Goal: Entertainment & Leisure: Consume media (video, audio)

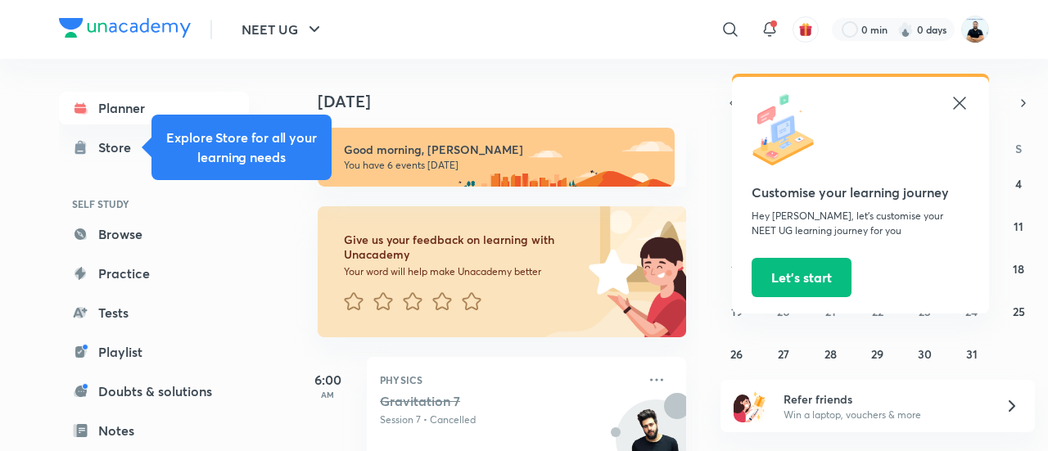
click at [959, 102] on icon at bounding box center [959, 103] width 12 height 12
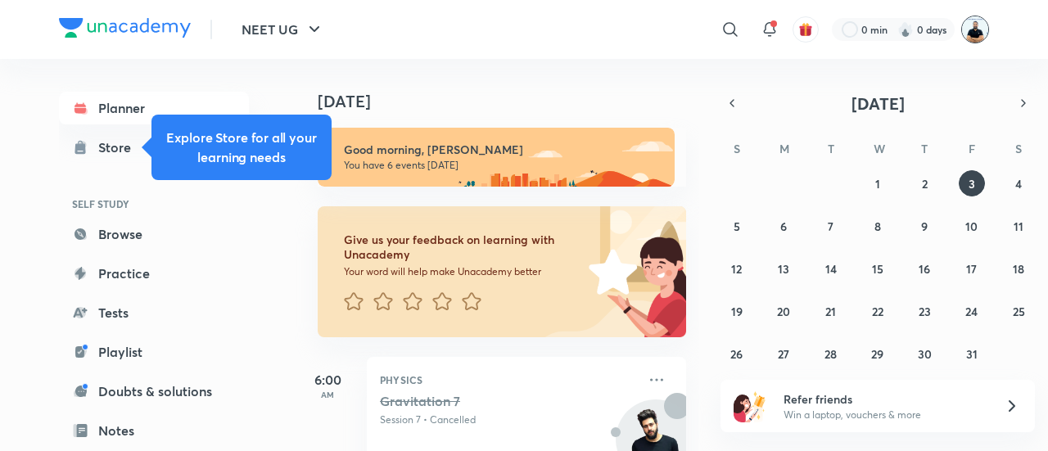
click at [976, 33] on img at bounding box center [976, 30] width 28 height 28
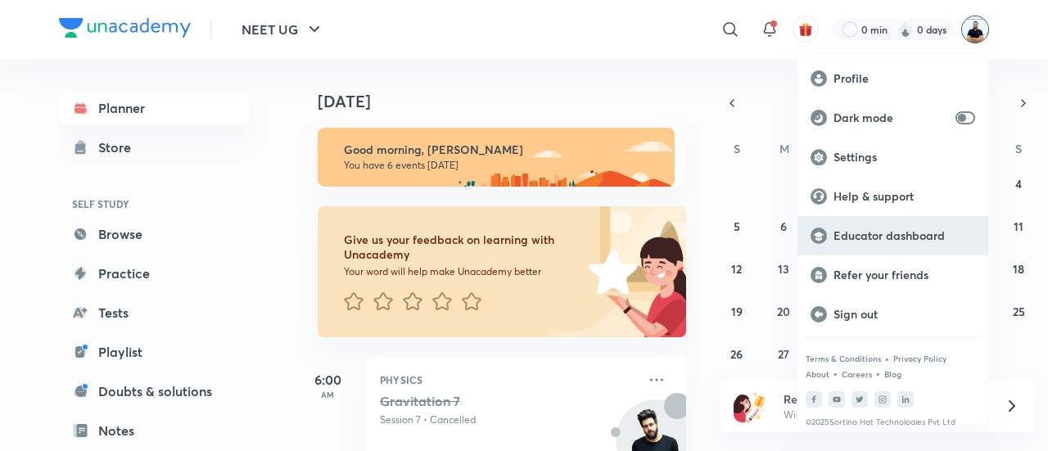
click at [891, 238] on p "Educator dashboard" at bounding box center [905, 236] width 142 height 15
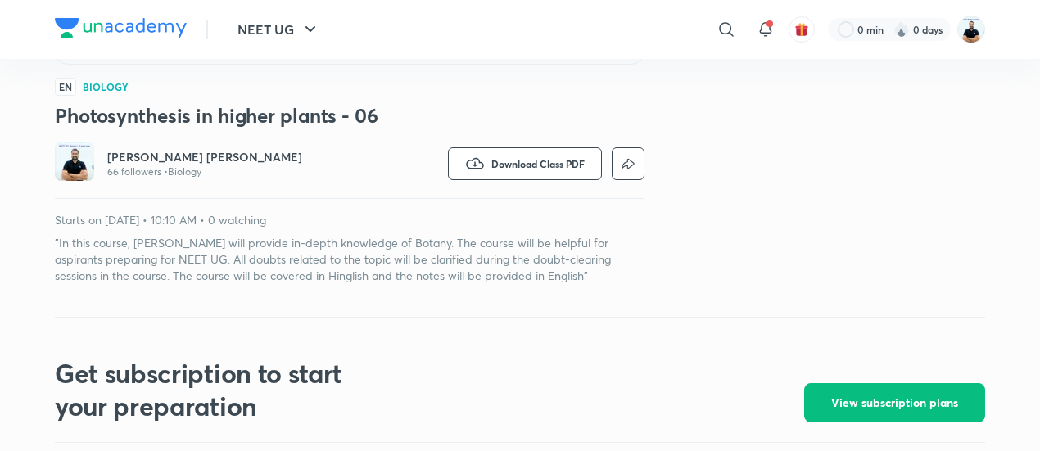
scroll to position [505, 0]
